Goal: Information Seeking & Learning: Learn about a topic

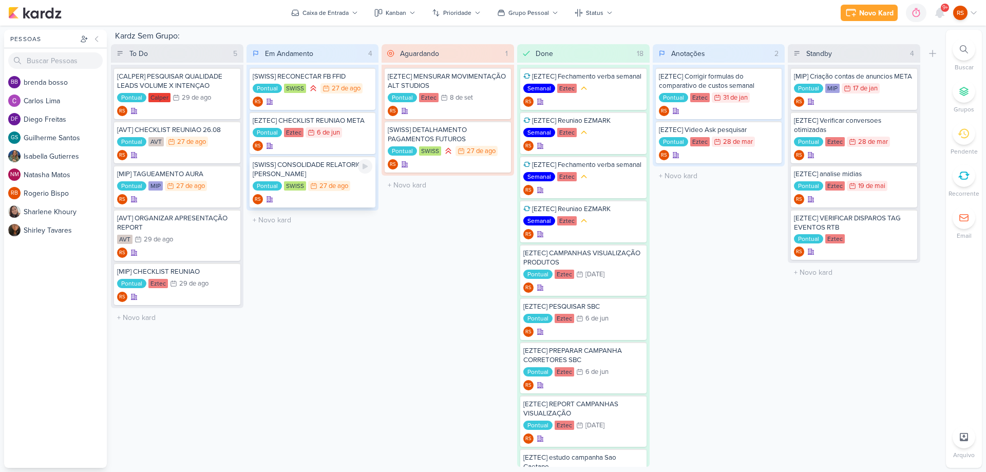
click at [329, 179] on div "[SWISS] CONSOLIDADE RELATORIO [PERSON_NAME] Pontual [GEOGRAPHIC_DATA] 27/8 [DAT…" at bounding box center [313, 181] width 126 height 51
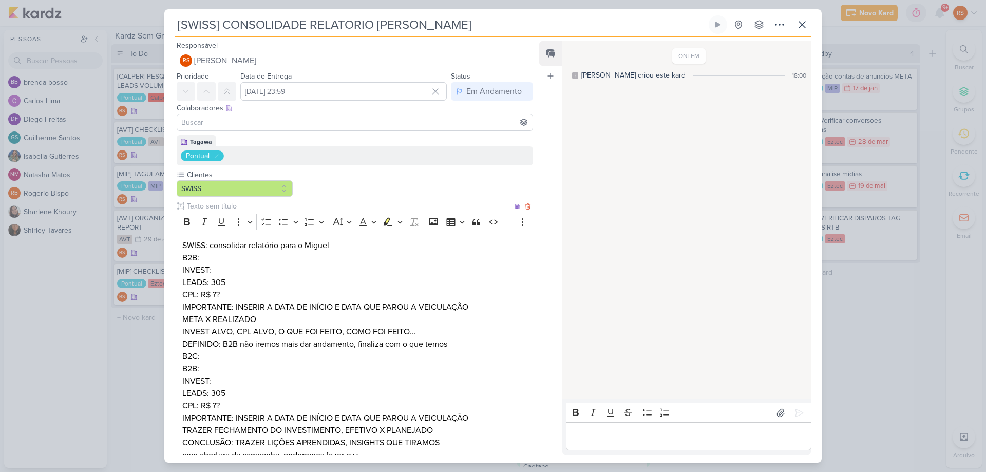
scroll to position [108, 0]
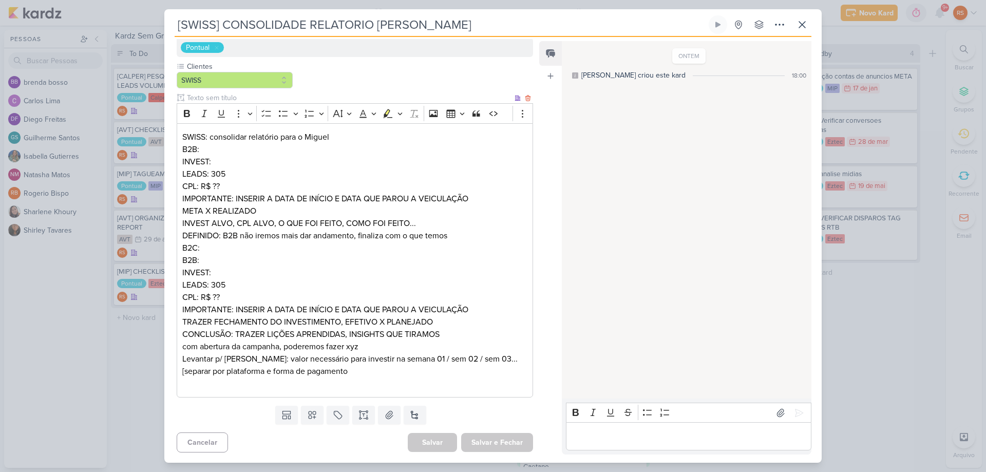
click at [233, 187] on p "SWISS: consolidar relatório para o Miguel B2B: INVEST: LEADS: 305 CPL: R$ ??" at bounding box center [354, 162] width 345 height 62
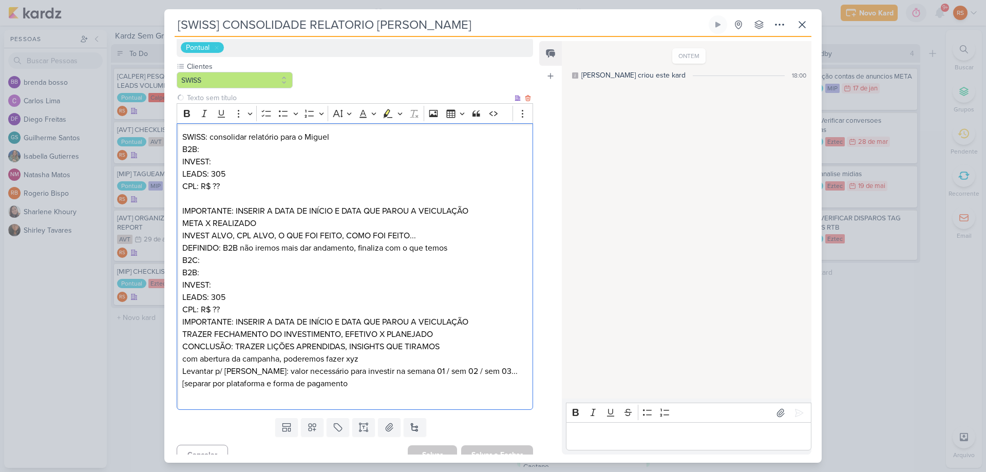
click at [482, 210] on p "IMPORTANTE: INSERIR A DATA DE INÍCIO E DATA QUE PAROU A VEICULAÇÃO" at bounding box center [354, 211] width 345 height 12
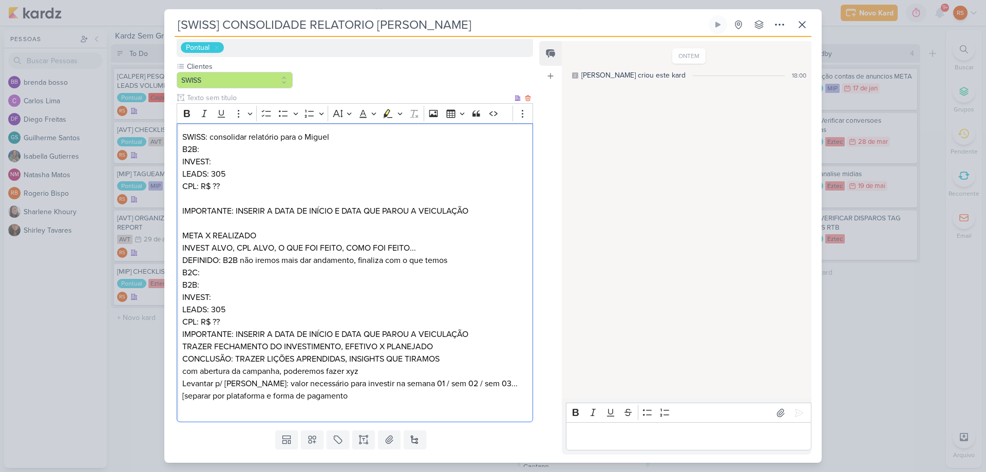
click at [211, 272] on p "B2C:" at bounding box center [354, 273] width 345 height 12
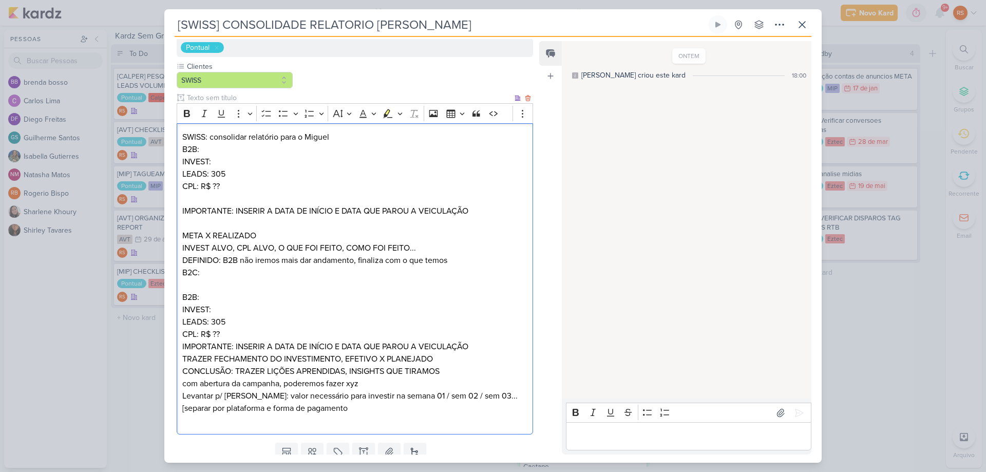
drag, startPoint x: 204, startPoint y: 298, endPoint x: 184, endPoint y: 296, distance: 19.6
click at [184, 296] on p "B2B: INVEST: LEADS: 305 CPL: R$ ??" at bounding box center [354, 315] width 345 height 49
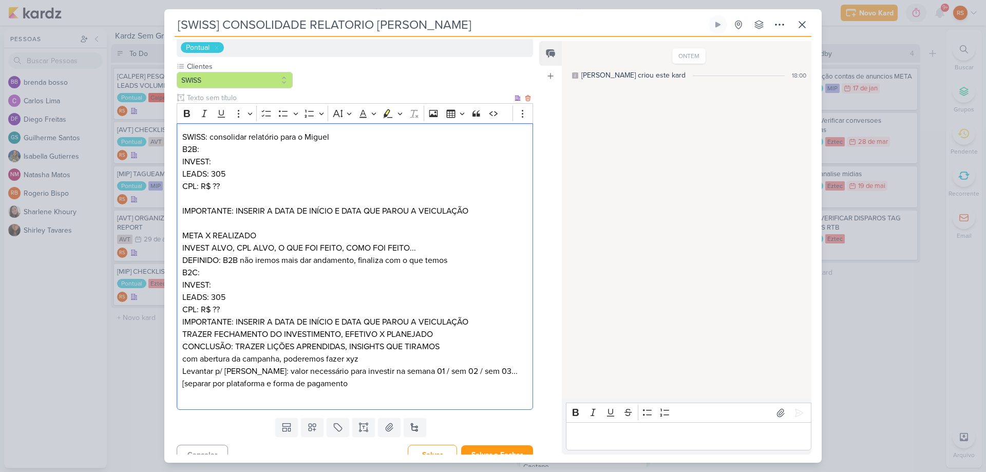
click at [457, 261] on p "DEFINIDO: B2B não iremos mais dar andamento, finaliza com o que temos" at bounding box center [354, 260] width 345 height 12
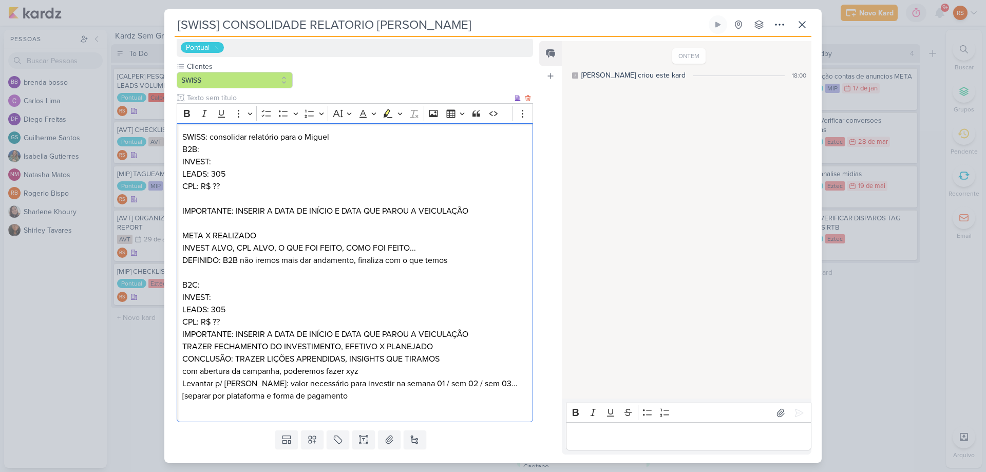
click at [234, 323] on p "B2C: INVEST: LEADS: 305 CPL: R$ ??" at bounding box center [354, 303] width 345 height 49
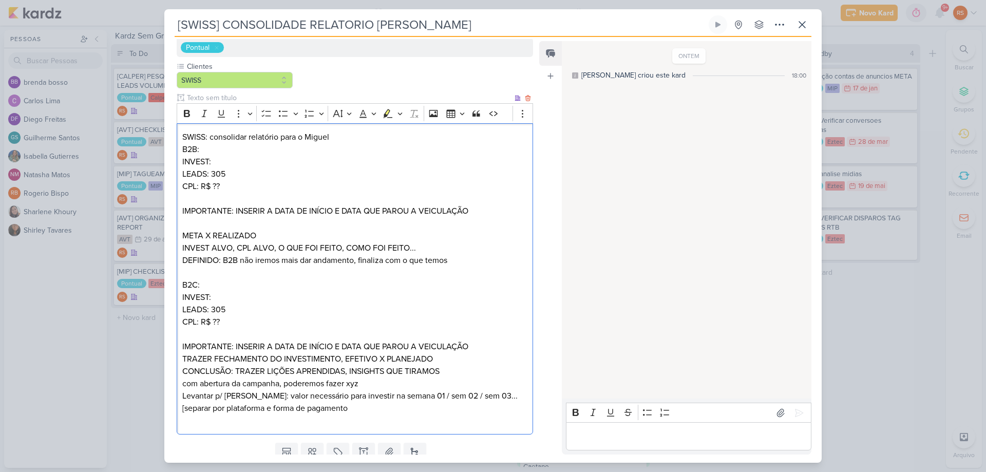
click at [476, 349] on p "IMPORTANTE: INSERIR A DATA DE INÍCIO E DATA QUE PAROU A VEICULAÇÃO" at bounding box center [354, 347] width 345 height 12
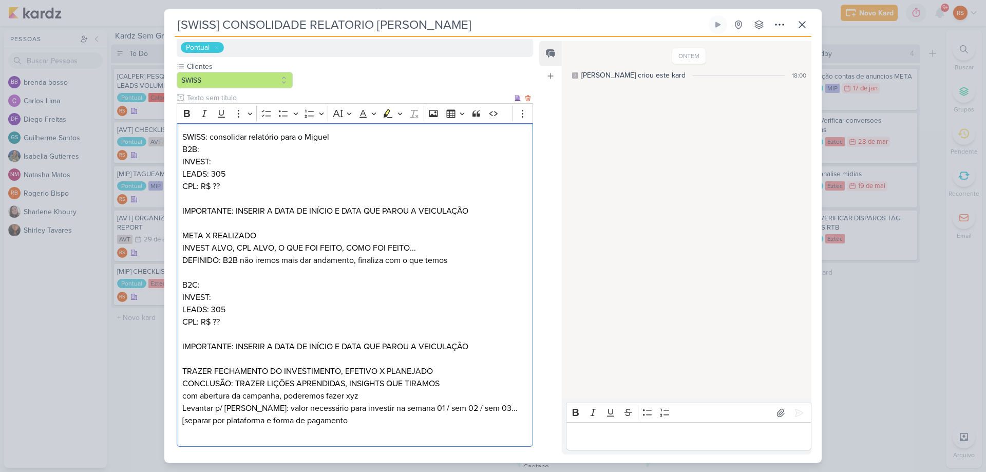
click at [444, 380] on p "CONCLUSÃO: TRAZER LIÇÕES APRENDIDAS, INSIGHTS QUE TIRAMOS com abertura da campa…" at bounding box center [354, 390] width 345 height 25
click at [454, 382] on p "CONCLUSÃO: TRAZER LIÇÕES APRENDIDAS, INSIGHTS QUE TIRAMOS com abertura da campa…" at bounding box center [354, 390] width 345 height 25
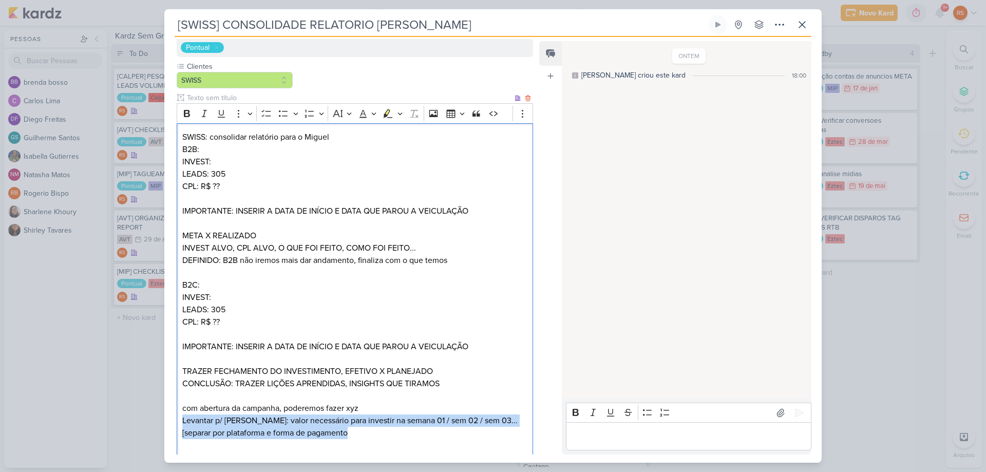
drag, startPoint x: 380, startPoint y: 434, endPoint x: 174, endPoint y: 422, distance: 206.4
click at [174, 422] on div "Tagawa Pontual Clientes [GEOGRAPHIC_DATA]" at bounding box center [350, 245] width 373 height 437
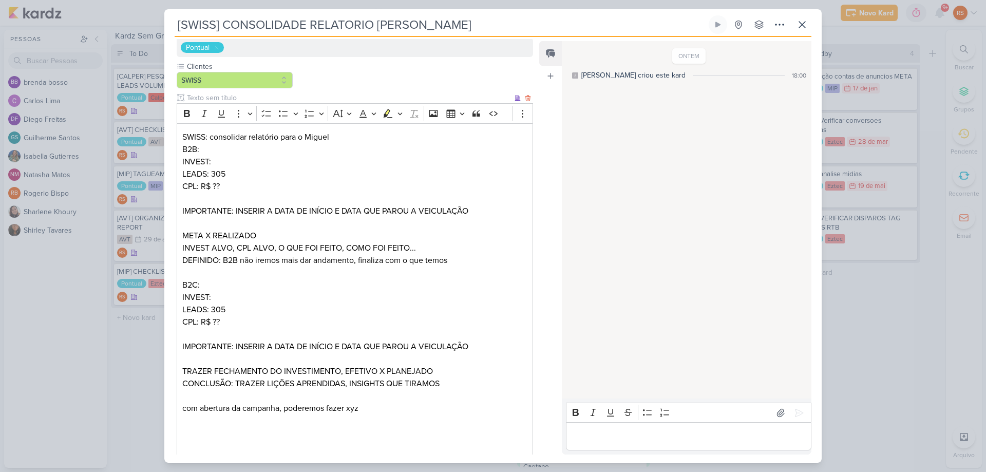
click at [201, 440] on p "⁠⁠⁠⁠⁠⁠⁠" at bounding box center [354, 439] width 345 height 25
click at [203, 435] on p "Editor editing area: main" at bounding box center [354, 439] width 345 height 25
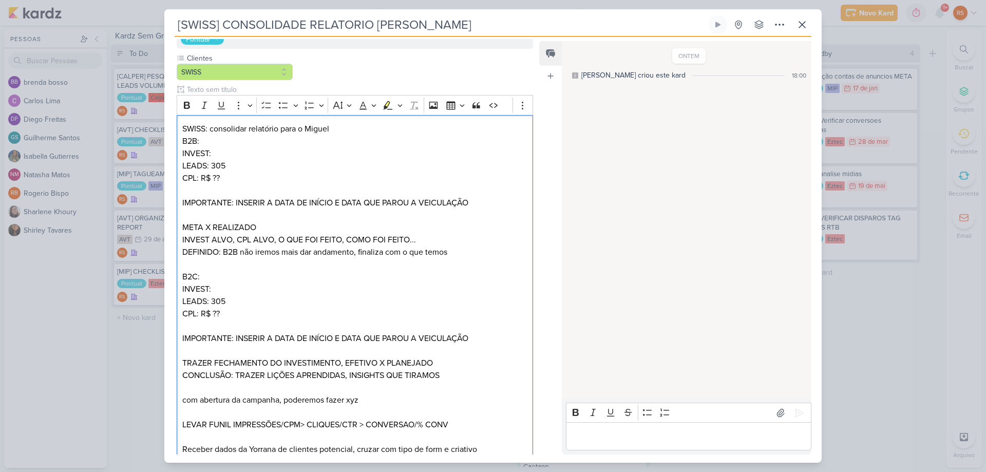
scroll to position [129, 0]
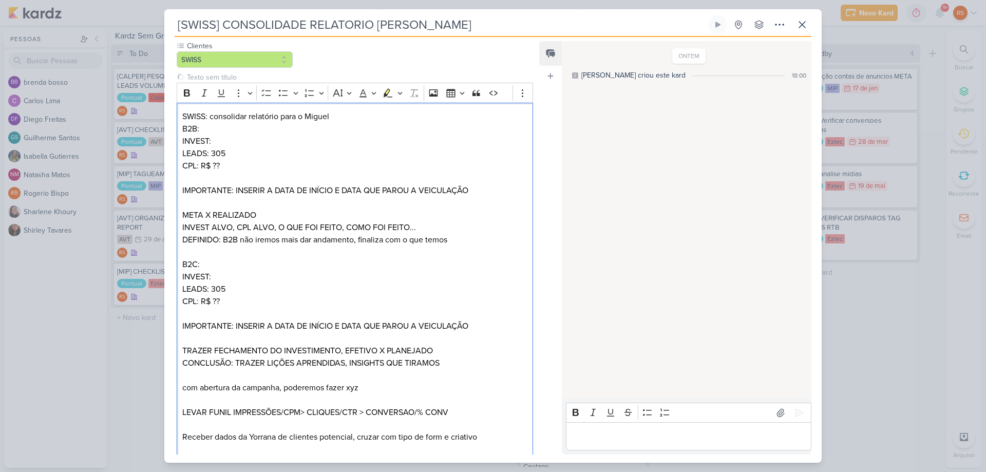
click at [552, 301] on div "Feed Atrelar email Solte o email para atrelar ao kard" at bounding box center [550, 248] width 23 height 414
